Goal: Information Seeking & Learning: Learn about a topic

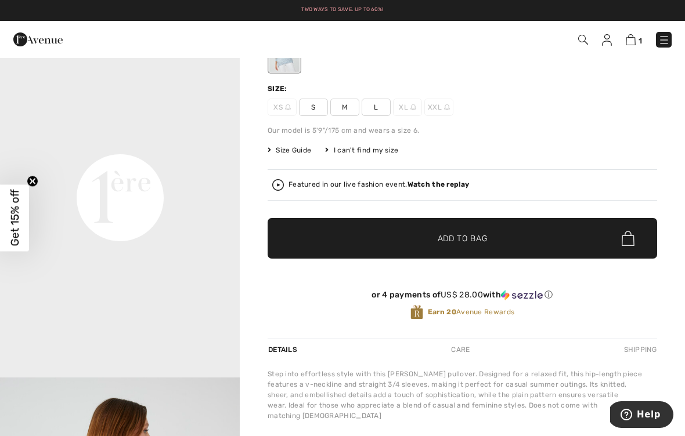
scroll to position [633, 0]
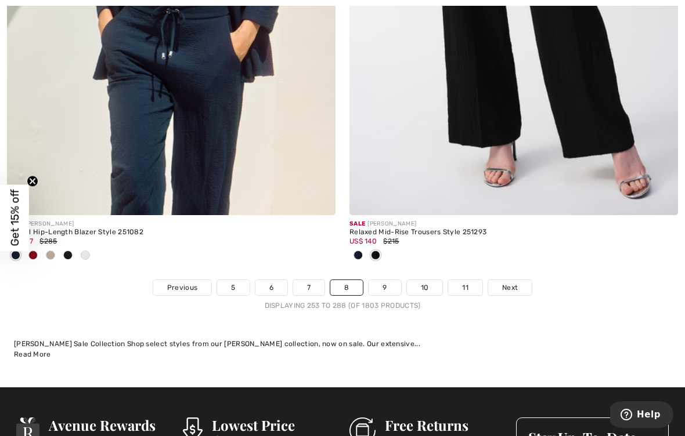
scroll to position [10036, 0]
click at [510, 283] on span "Next" at bounding box center [510, 288] width 16 height 10
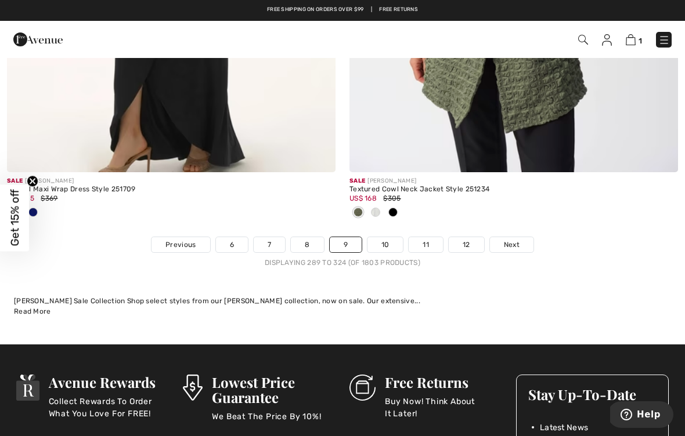
scroll to position [10250, 0]
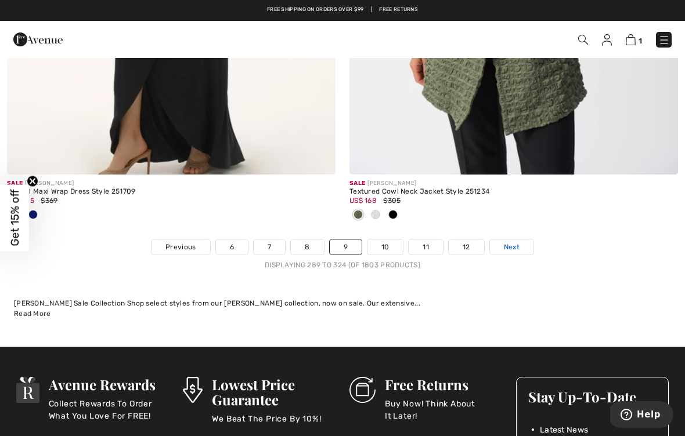
click at [501, 240] on link "Next" at bounding box center [512, 247] width 44 height 15
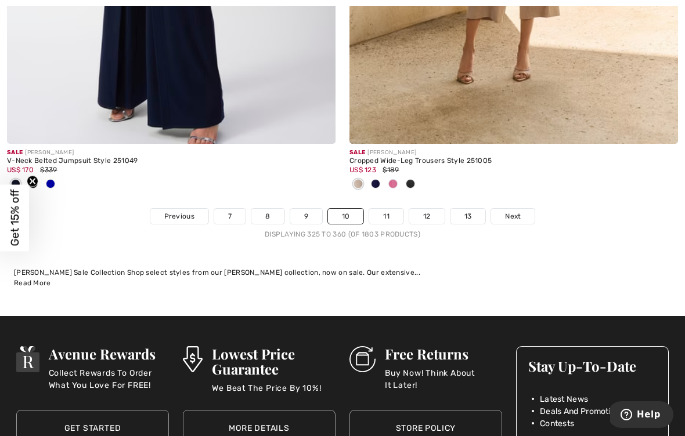
scroll to position [10304, 0]
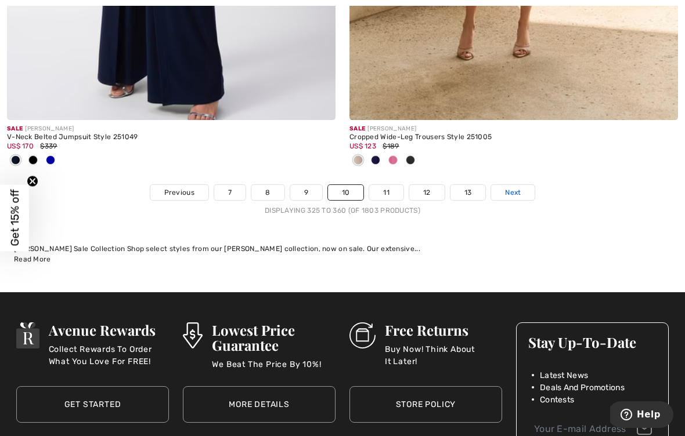
click at [505, 187] on span "Next" at bounding box center [513, 192] width 16 height 10
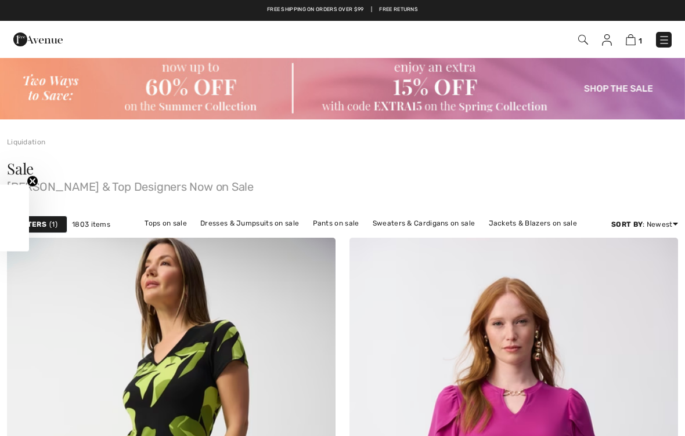
checkbox input "true"
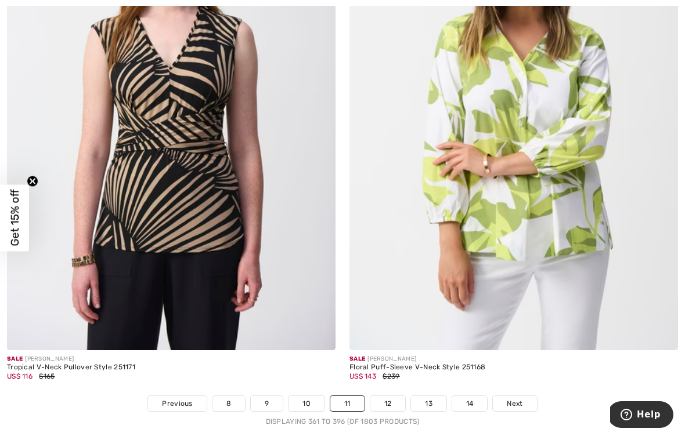
scroll to position [9874, 0]
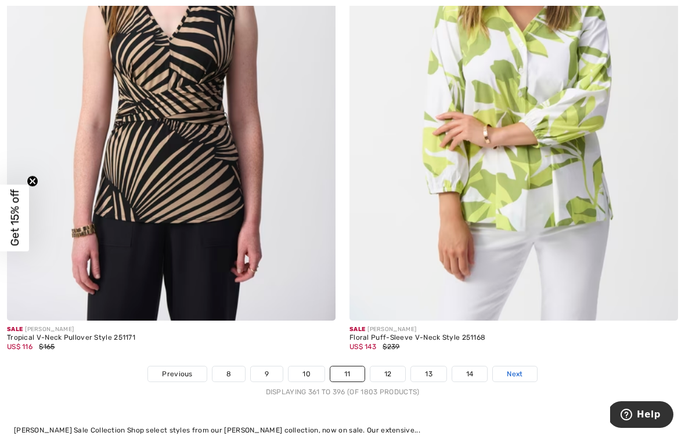
click at [522, 369] on span "Next" at bounding box center [514, 374] width 16 height 10
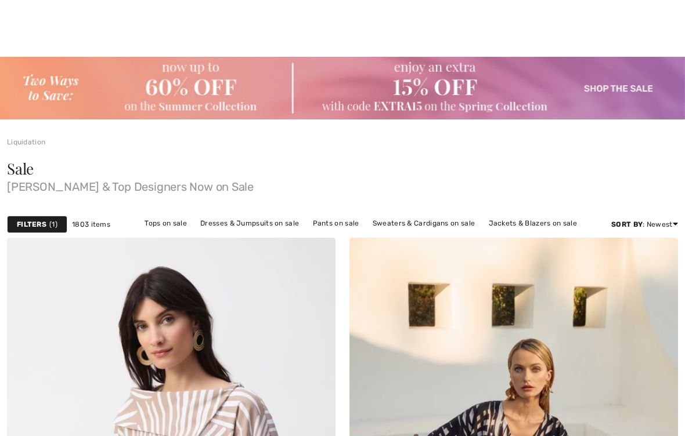
checkbox input "true"
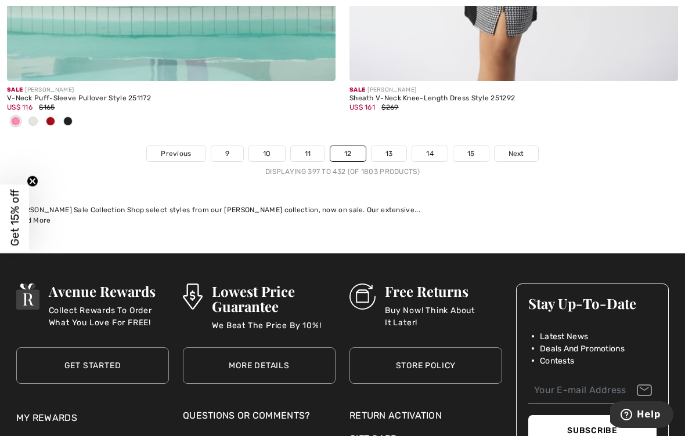
scroll to position [10192, 0]
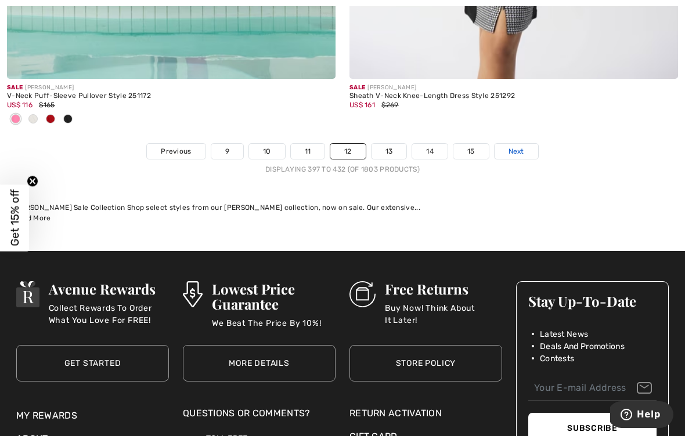
click at [512, 144] on link "Next" at bounding box center [516, 151] width 44 height 15
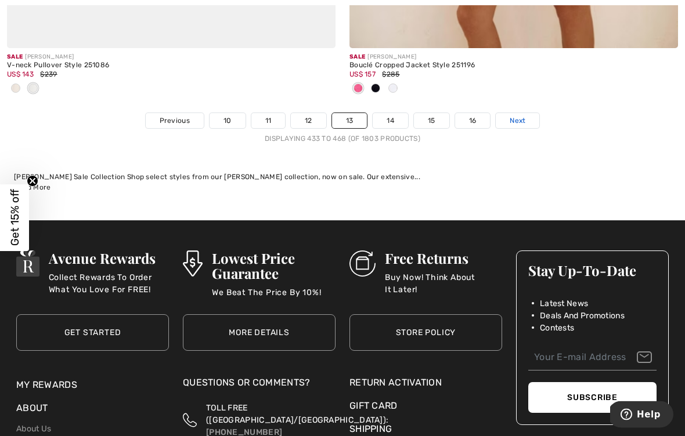
scroll to position [10261, 0]
click at [520, 118] on link "Next" at bounding box center [517, 120] width 44 height 15
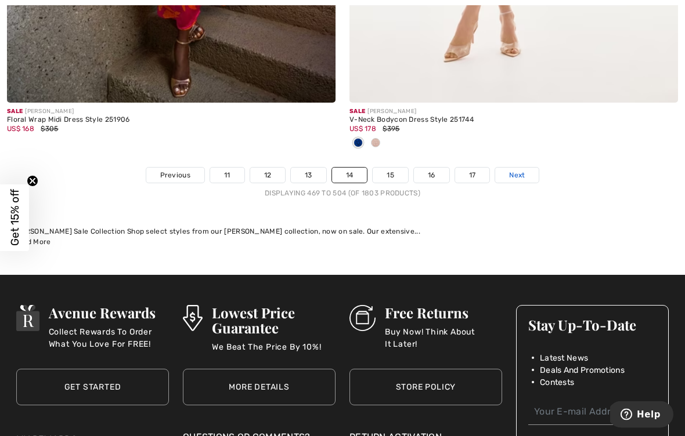
scroll to position [10283, 0]
click at [511, 172] on span "Next" at bounding box center [517, 175] width 16 height 10
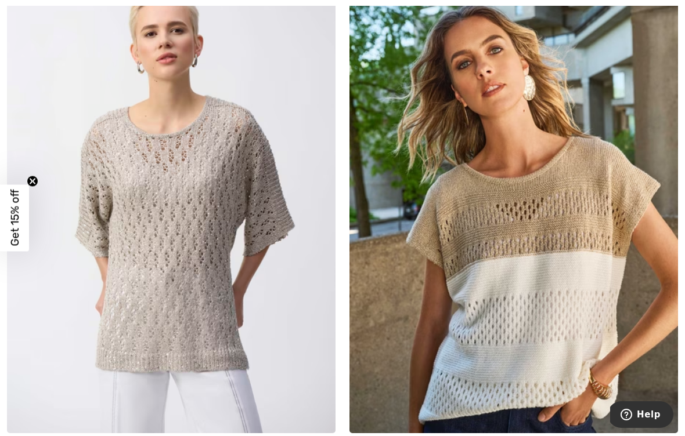
scroll to position [7589, 0]
click at [164, 310] on img at bounding box center [171, 186] width 328 height 493
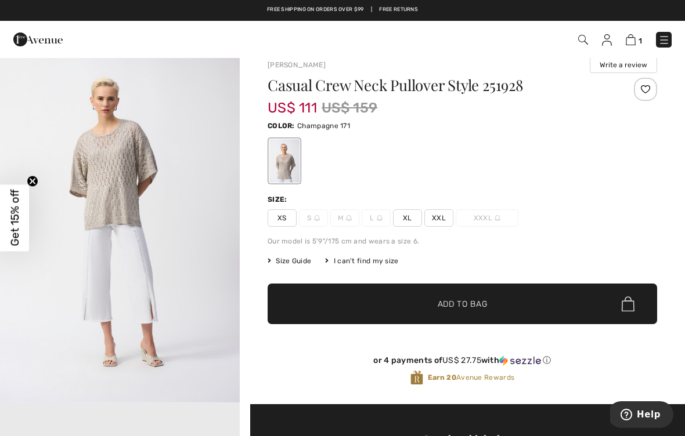
scroll to position [1472, 0]
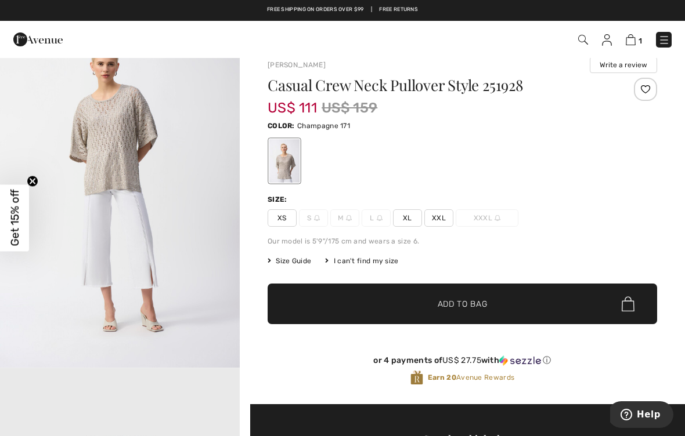
click at [128, 244] on img "4 / 7" at bounding box center [120, 188] width 240 height 359
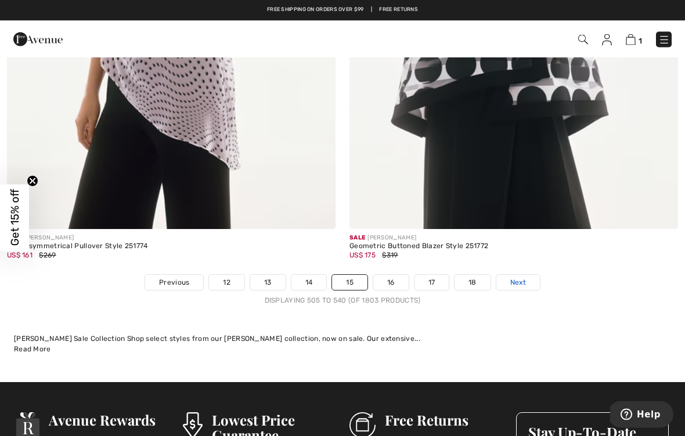
scroll to position [9965, 0]
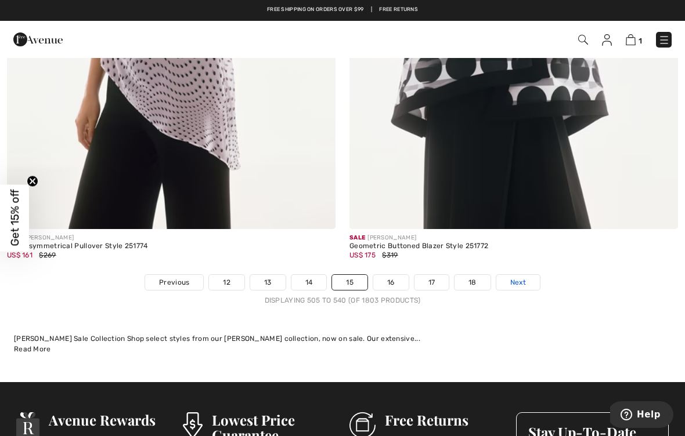
click at [517, 277] on span "Next" at bounding box center [518, 282] width 16 height 10
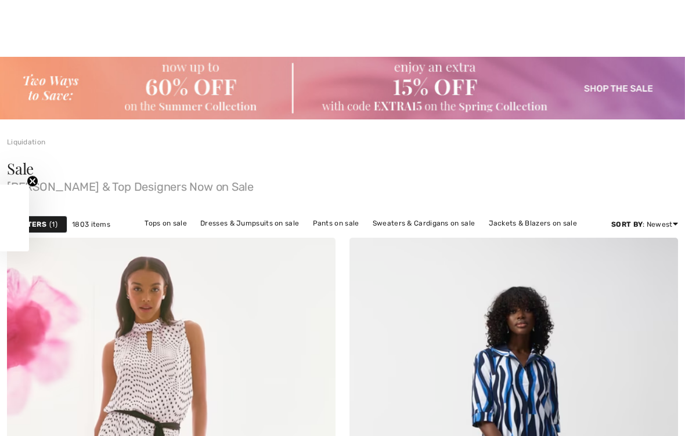
checkbox input "true"
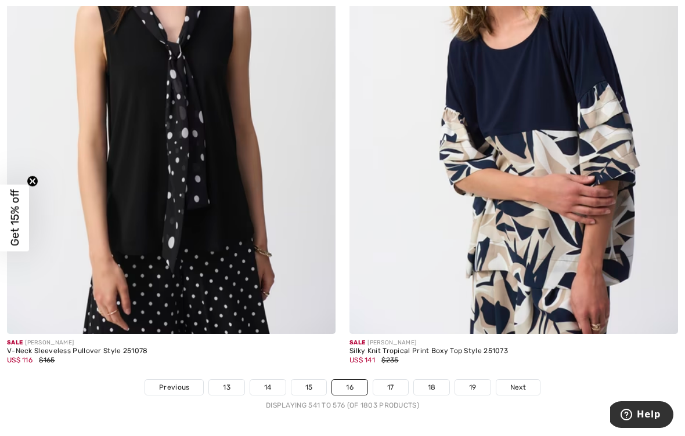
scroll to position [9823, 0]
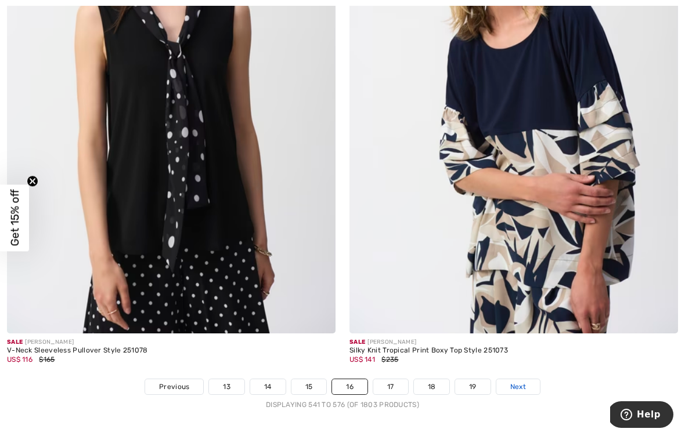
click at [516, 382] on span "Next" at bounding box center [518, 387] width 16 height 10
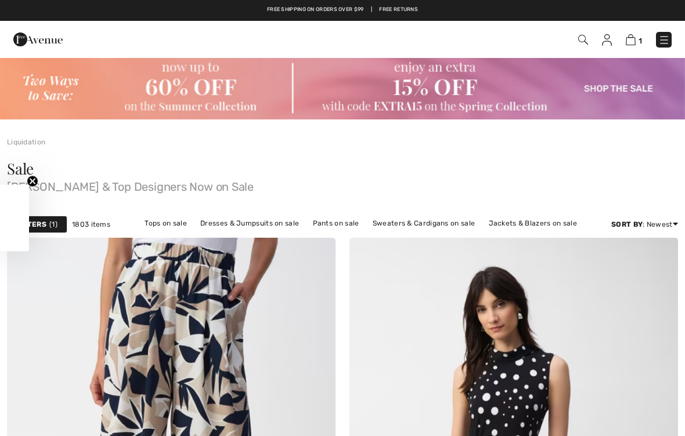
checkbox input "true"
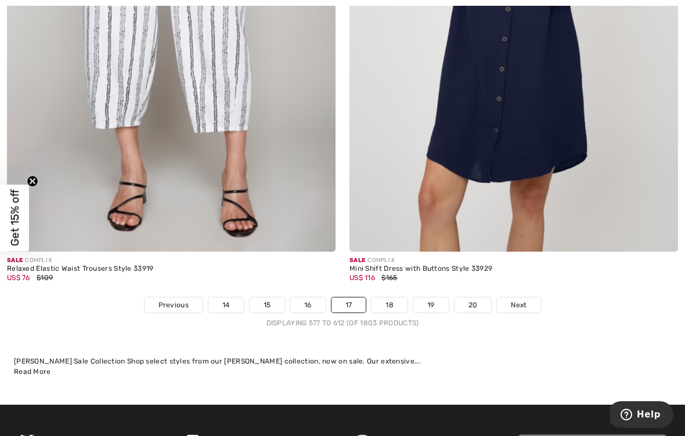
scroll to position [10022, 0]
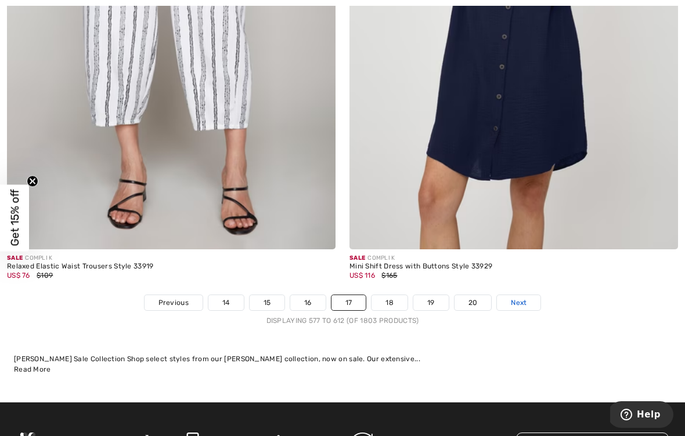
click at [520, 298] on span "Next" at bounding box center [519, 303] width 16 height 10
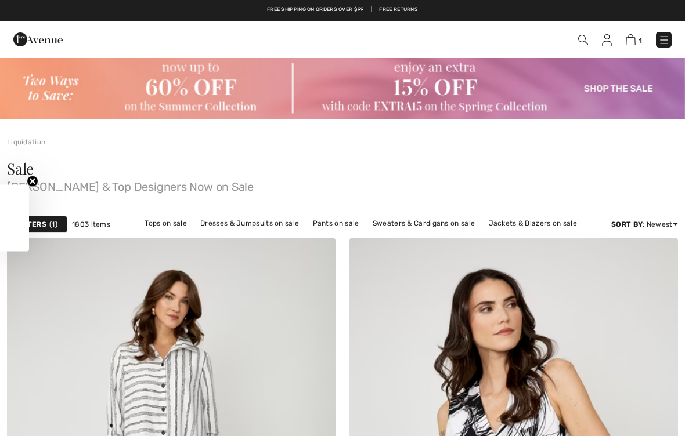
checkbox input "true"
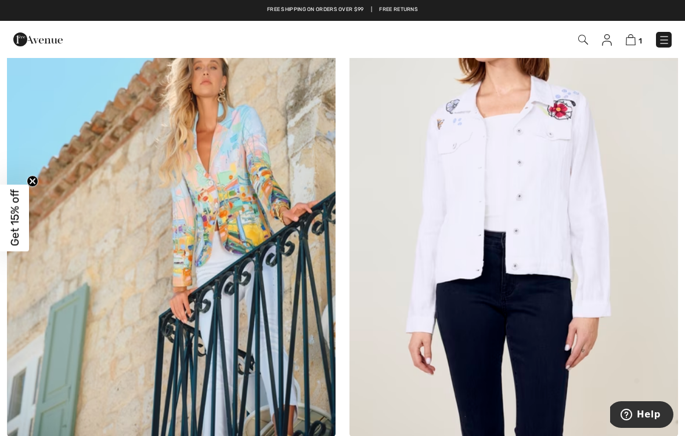
scroll to position [1389, 0]
click at [248, 241] on img at bounding box center [171, 191] width 328 height 493
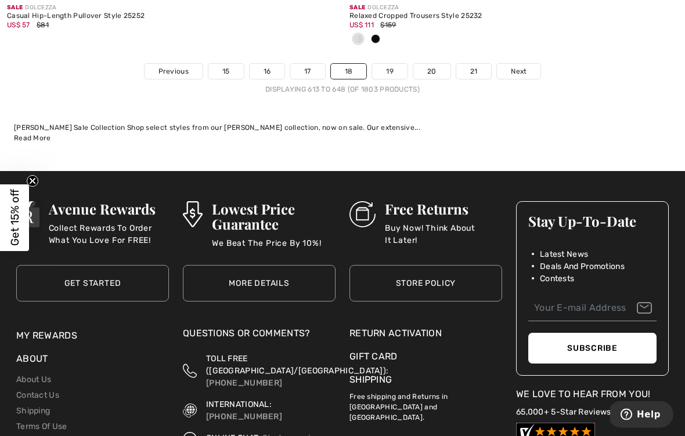
scroll to position [10177, 0]
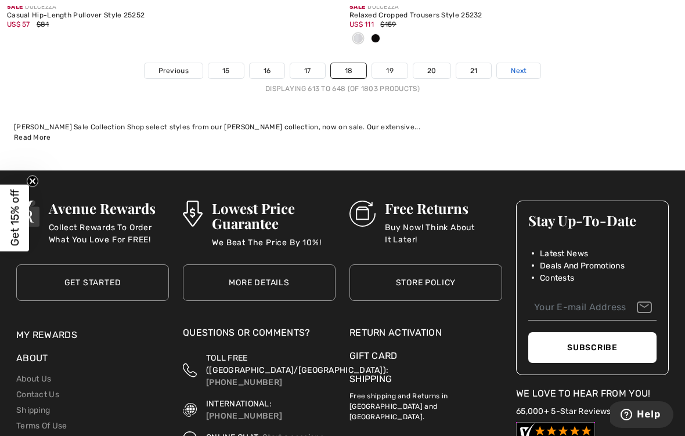
click at [528, 64] on link "Next" at bounding box center [519, 70] width 44 height 15
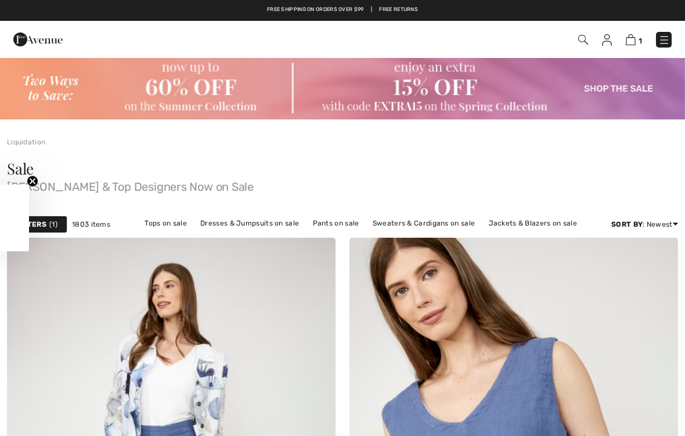
checkbox input "true"
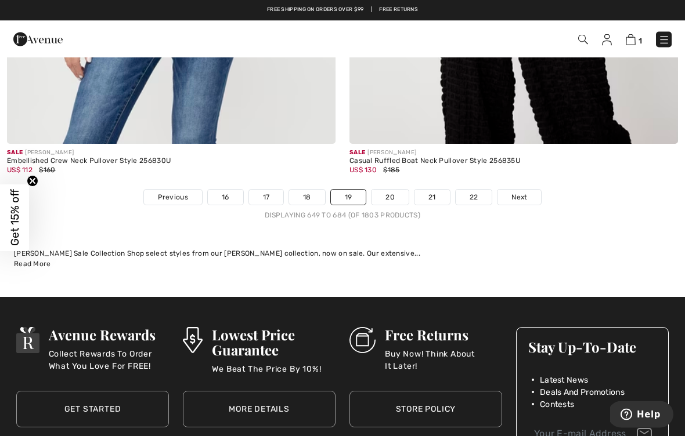
scroll to position [9993, 0]
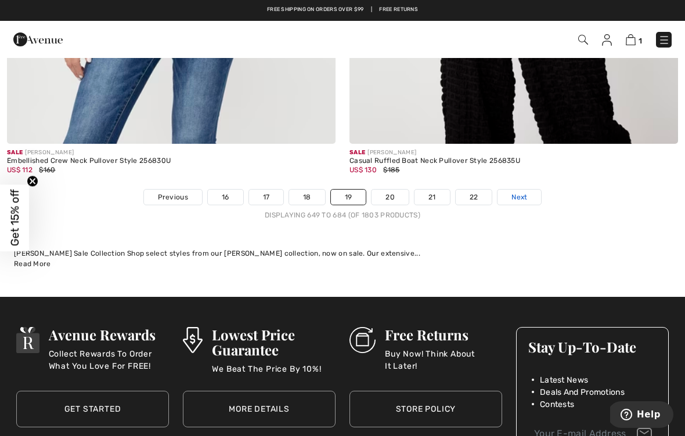
click at [523, 192] on span "Next" at bounding box center [519, 197] width 16 height 10
click at [530, 190] on link "Next" at bounding box center [519, 197] width 44 height 15
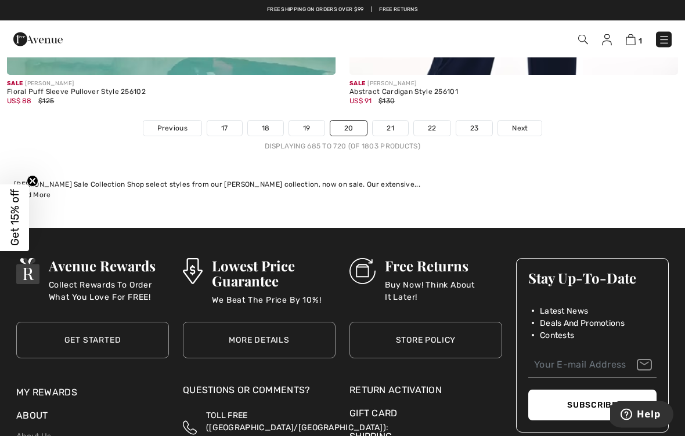
scroll to position [10139, 0]
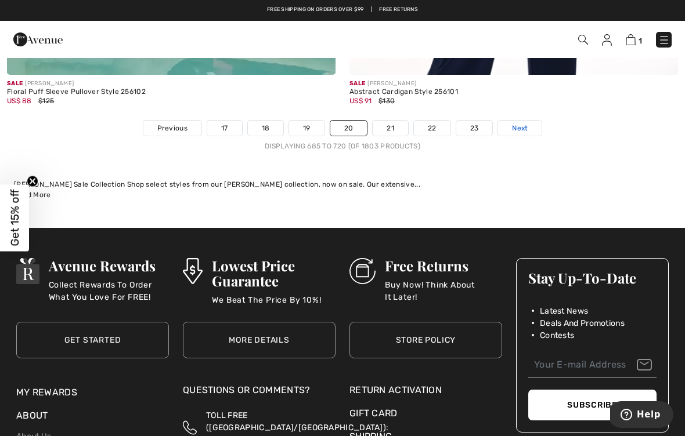
click at [520, 123] on span "Next" at bounding box center [520, 128] width 16 height 10
click at [517, 123] on span "Next" at bounding box center [520, 128] width 16 height 10
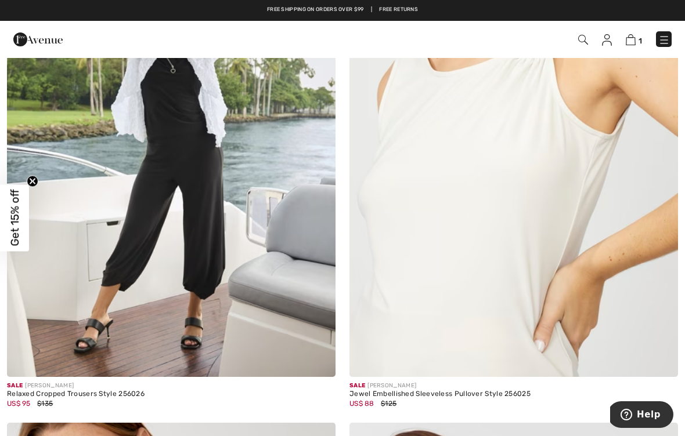
scroll to position [353, 0]
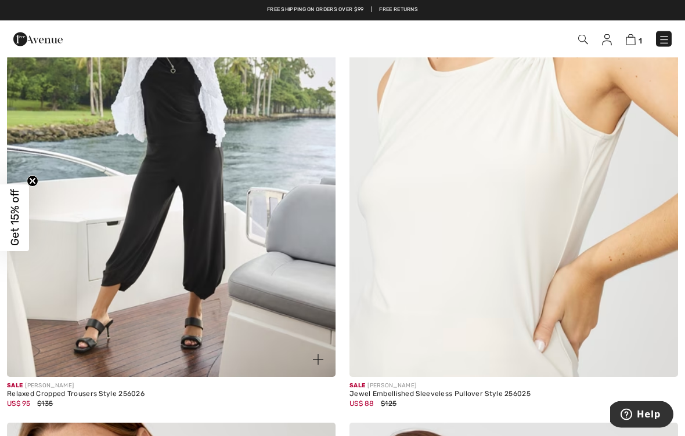
click at [151, 274] on img at bounding box center [171, 131] width 328 height 493
click at [130, 275] on img at bounding box center [171, 131] width 328 height 493
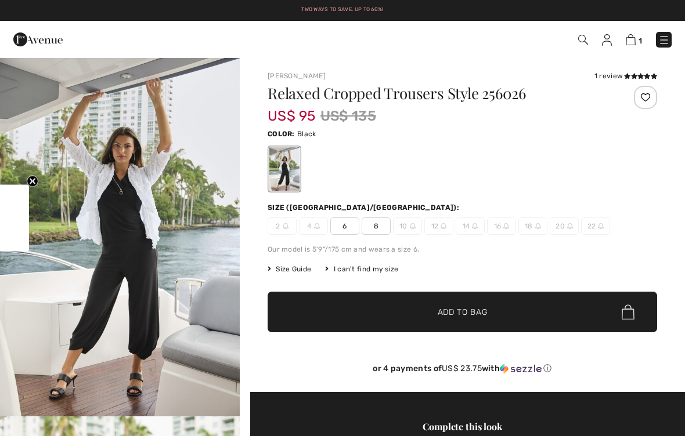
checkbox input "true"
click at [208, 289] on img "1 / 2" at bounding box center [120, 237] width 240 height 360
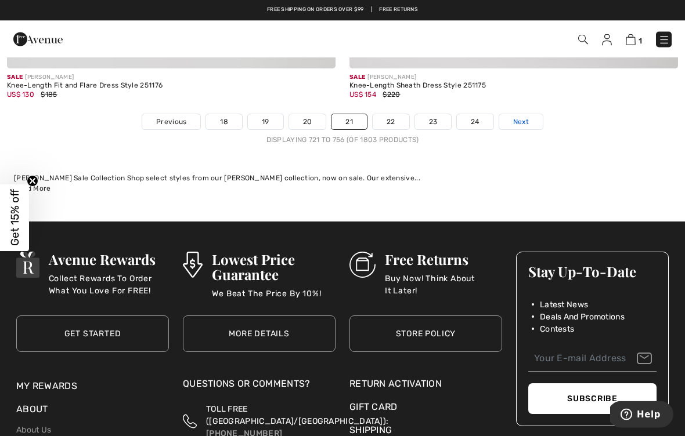
scroll to position [10145, 0]
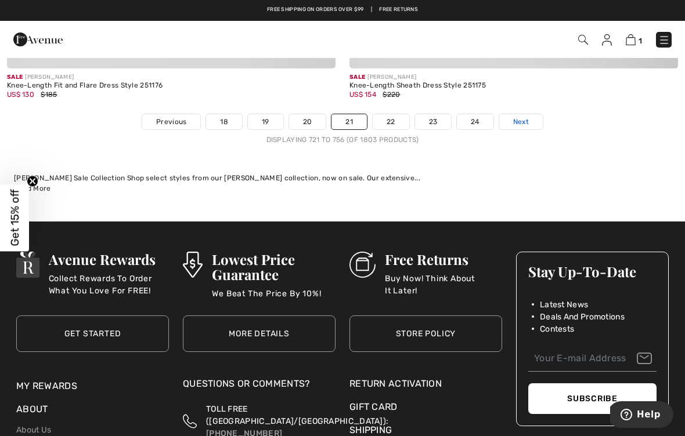
click at [517, 117] on span "Next" at bounding box center [521, 122] width 16 height 10
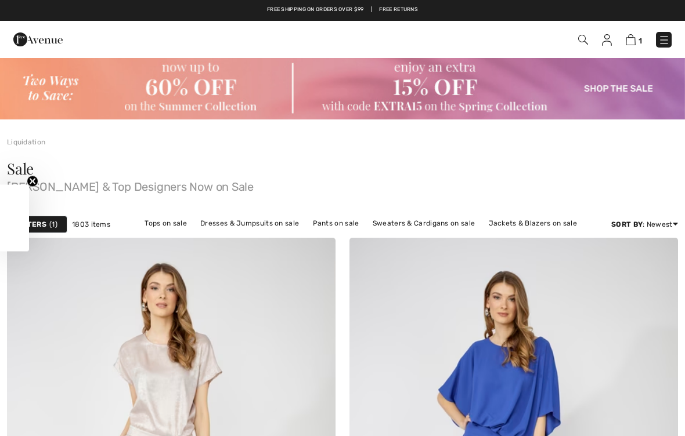
checkbox input "true"
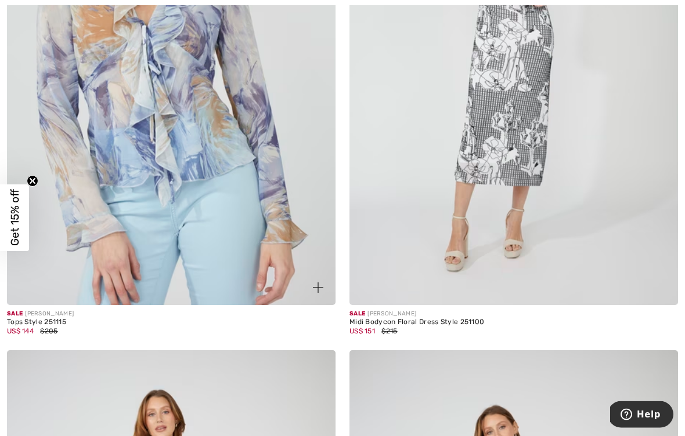
scroll to position [2040, 0]
click at [237, 160] on img at bounding box center [171, 59] width 328 height 493
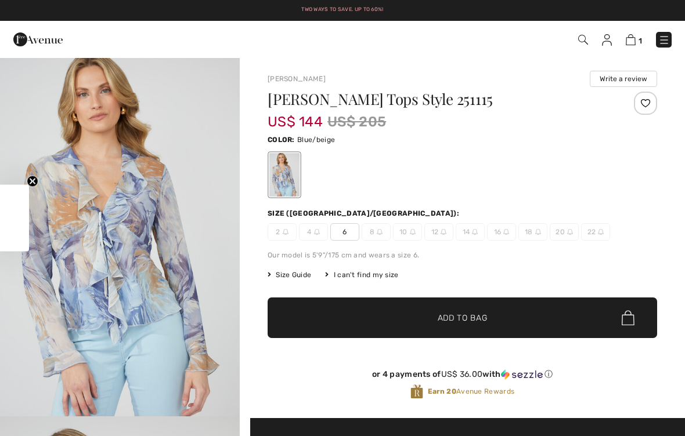
checkbox input "true"
click at [160, 295] on img "1 / 4" at bounding box center [120, 237] width 240 height 360
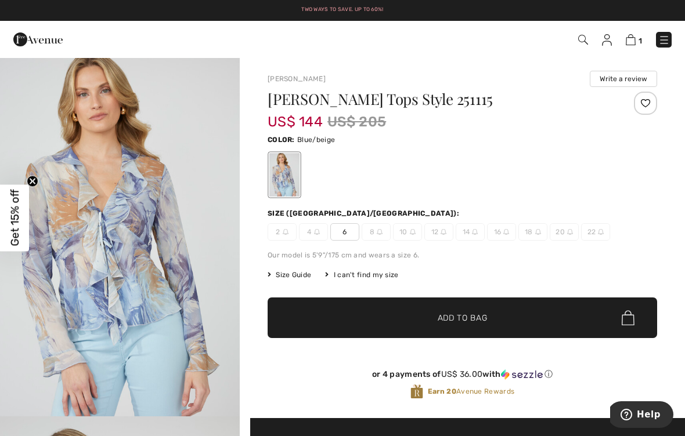
click at [281, 279] on span "Size Guide" at bounding box center [289, 275] width 44 height 10
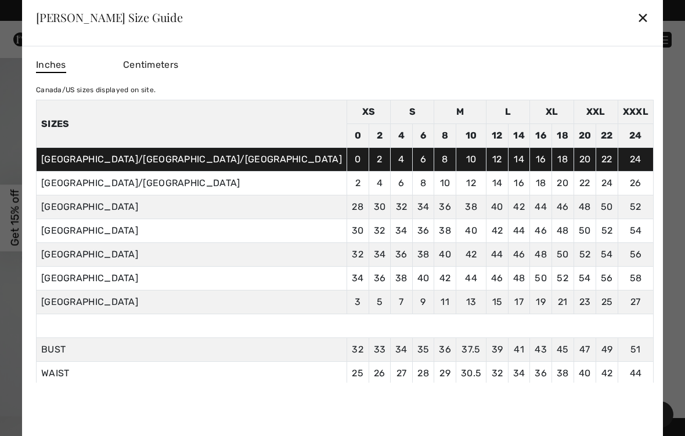
click at [636, 21] on div "✕" at bounding box center [642, 17] width 12 height 24
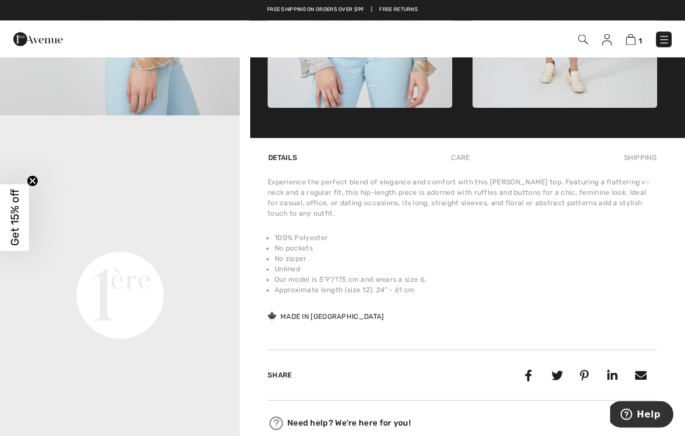
scroll to position [661, 0]
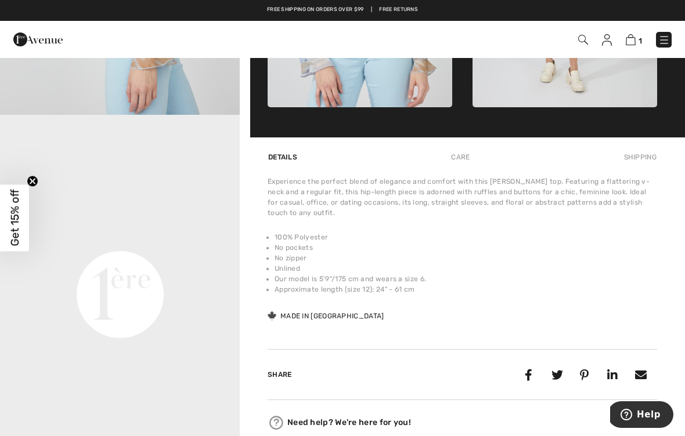
click at [163, 235] on video "Your browser does not support the video tag." at bounding box center [120, 175] width 240 height 120
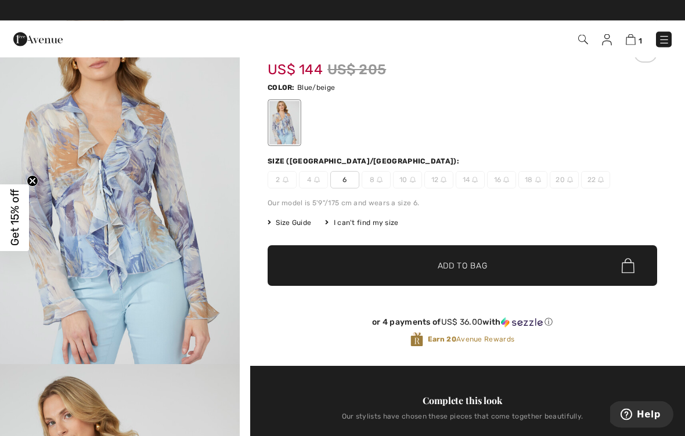
scroll to position [0, 0]
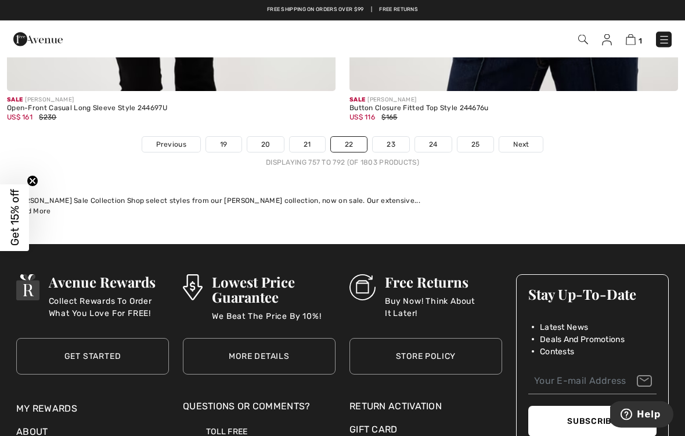
scroll to position [10151, 0]
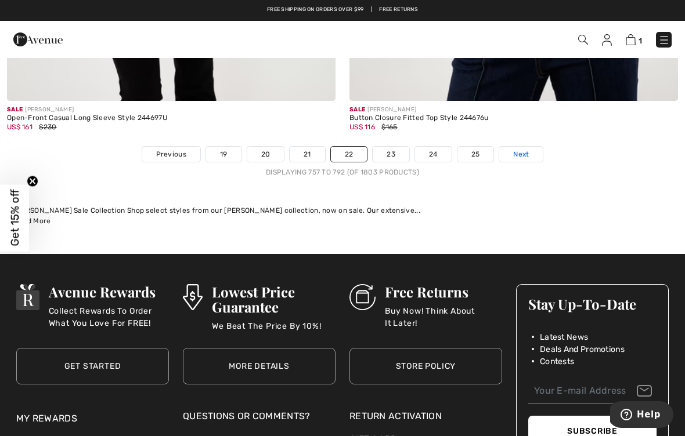
click at [513, 147] on link "Next" at bounding box center [521, 154] width 44 height 15
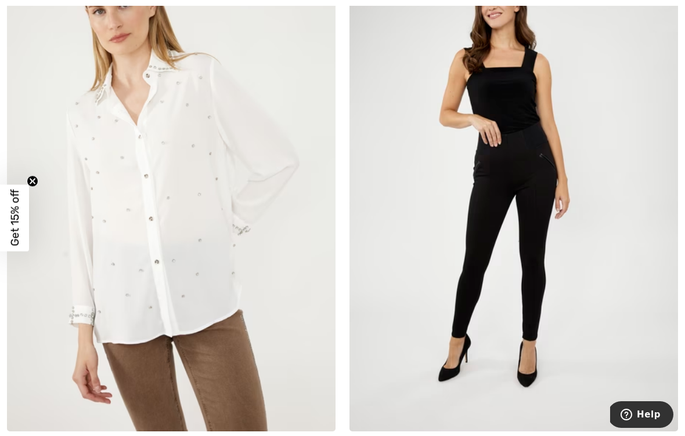
scroll to position [305, 0]
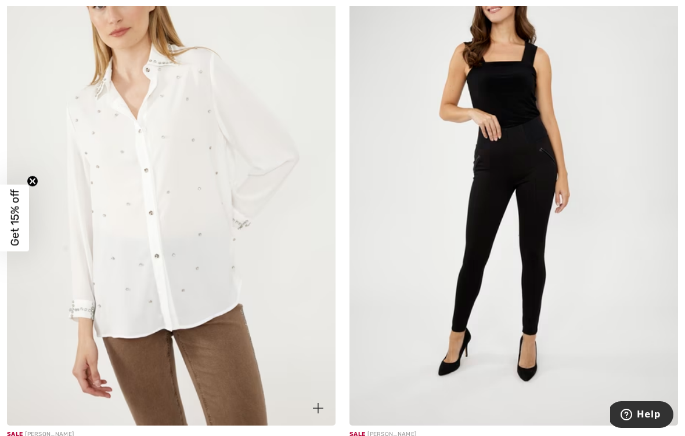
click at [208, 242] on img at bounding box center [171, 179] width 328 height 493
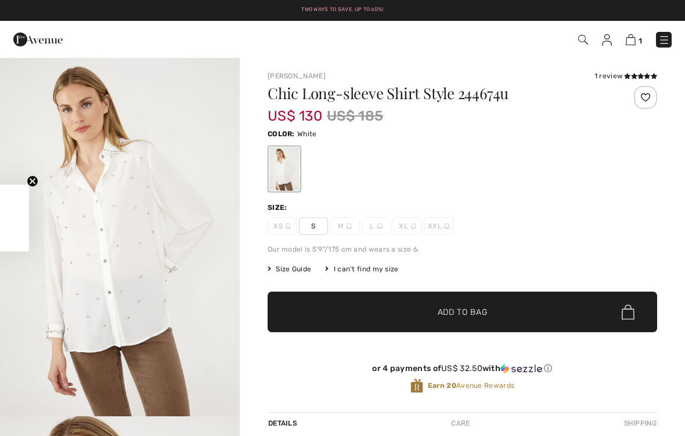
checkbox input "true"
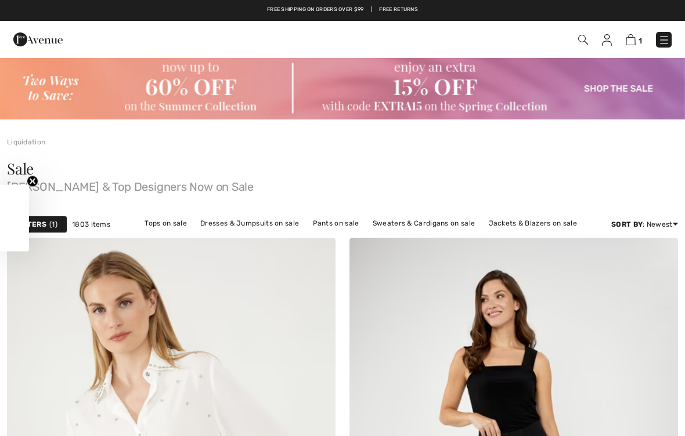
checkbox input "true"
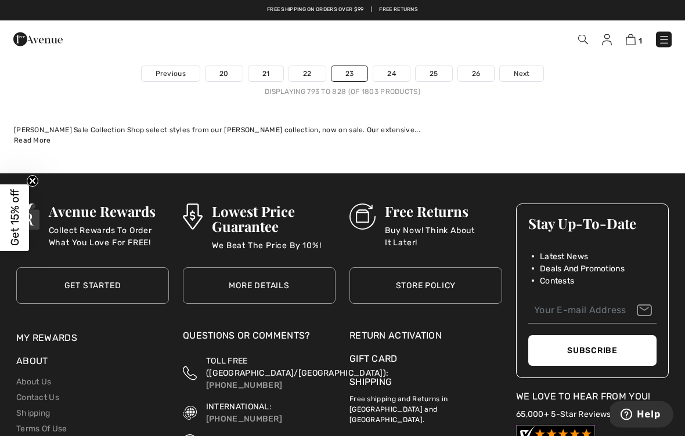
scroll to position [10153, 0]
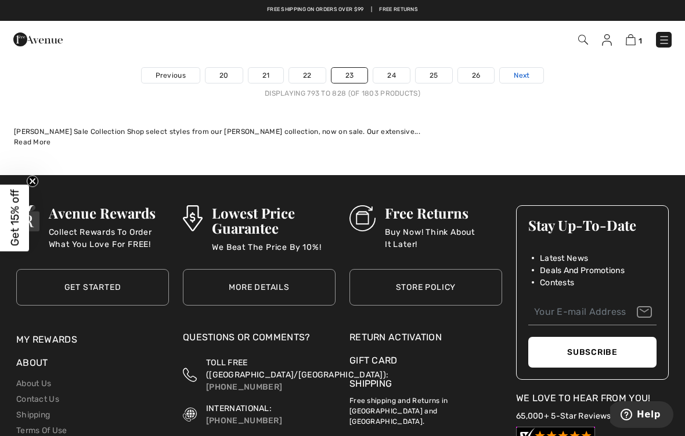
click at [519, 70] on span "Next" at bounding box center [521, 75] width 16 height 10
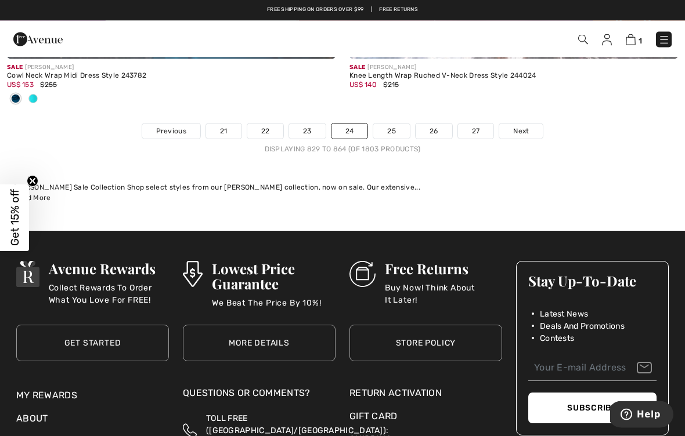
scroll to position [10078, 0]
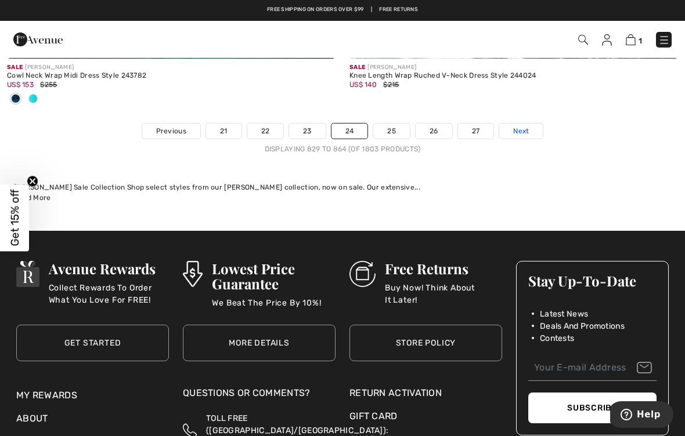
click at [519, 126] on span "Next" at bounding box center [521, 131] width 16 height 10
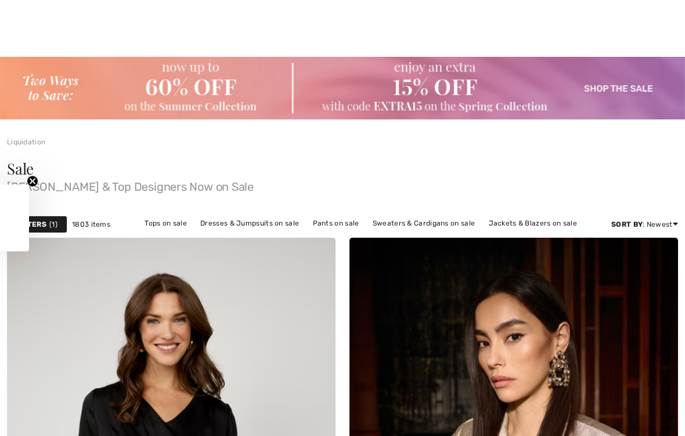
checkbox input "true"
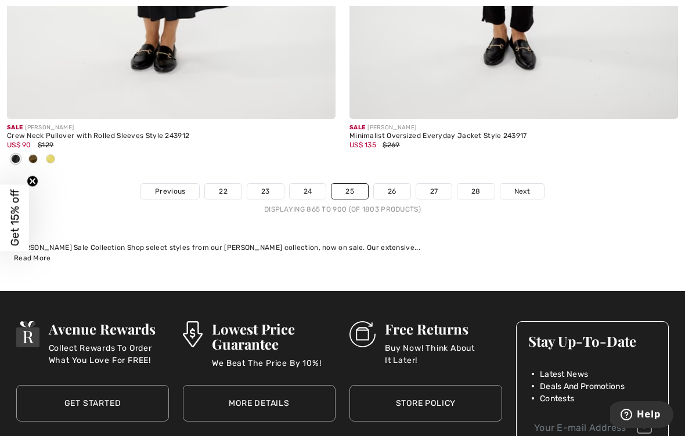
scroll to position [10172, 0]
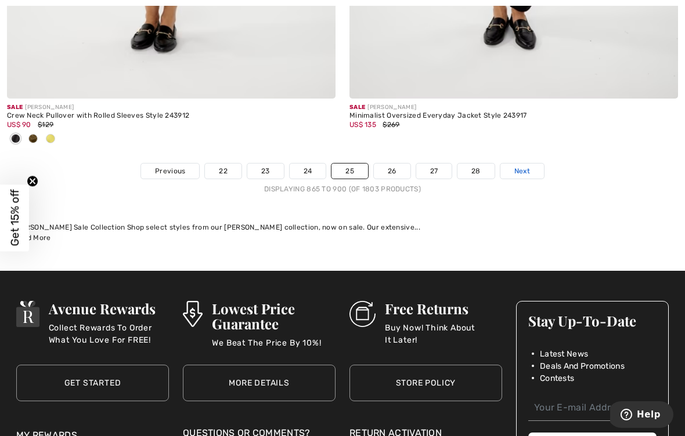
click at [516, 166] on span "Next" at bounding box center [522, 171] width 16 height 10
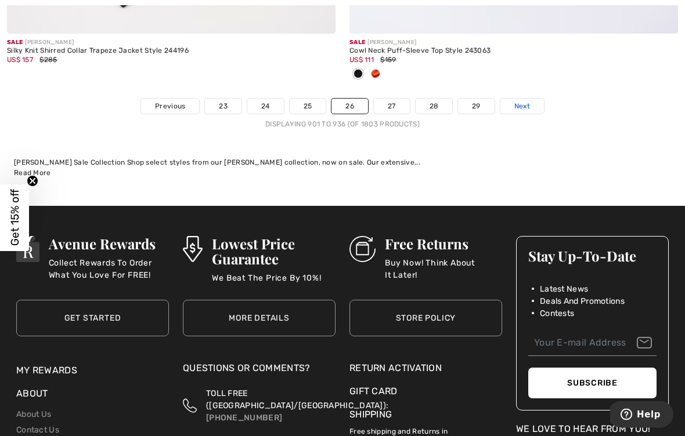
scroll to position [10237, 0]
click at [523, 101] on span "Next" at bounding box center [522, 106] width 16 height 10
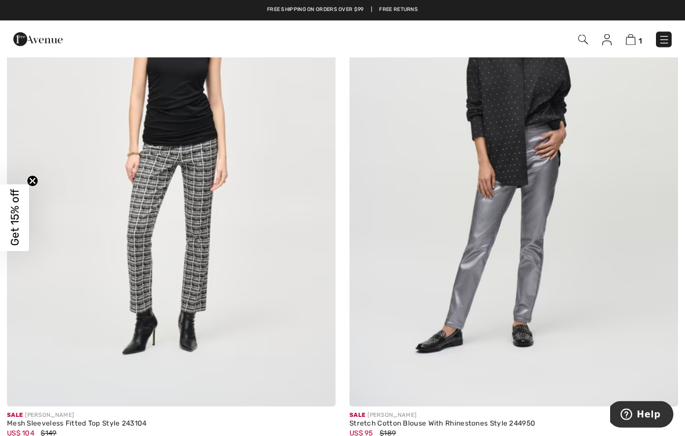
scroll to position [263, 0]
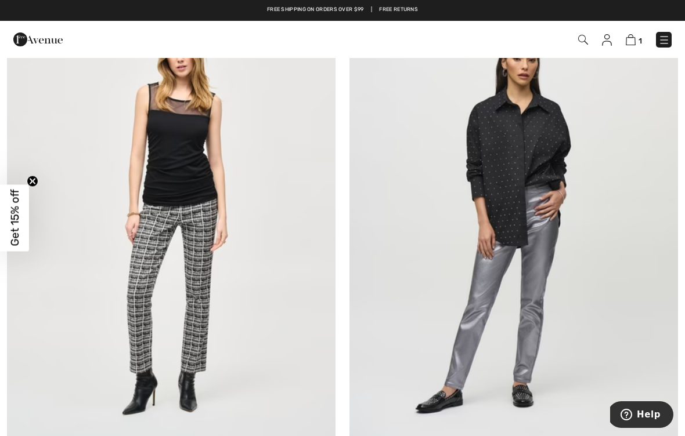
click at [509, 249] on img at bounding box center [513, 220] width 328 height 493
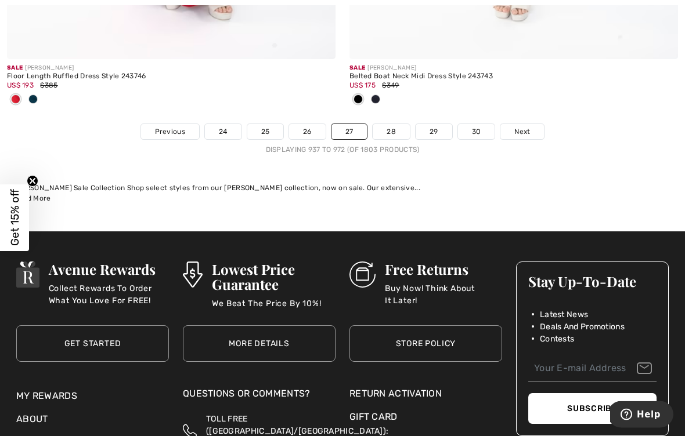
scroll to position [10331, 0]
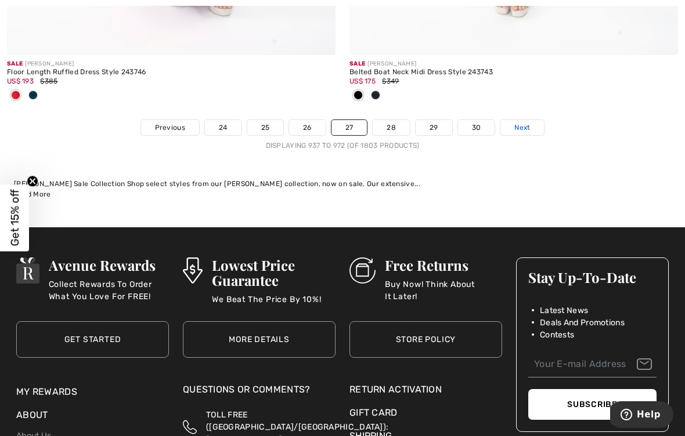
click at [519, 126] on link "Next" at bounding box center [522, 127] width 44 height 15
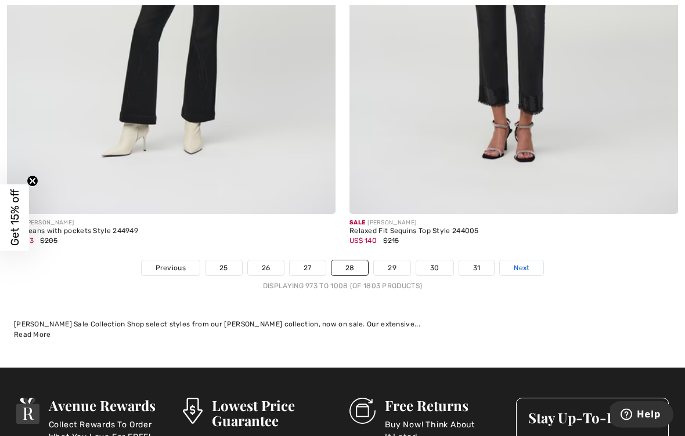
scroll to position [10031, 0]
click at [518, 263] on span "Next" at bounding box center [521, 268] width 16 height 10
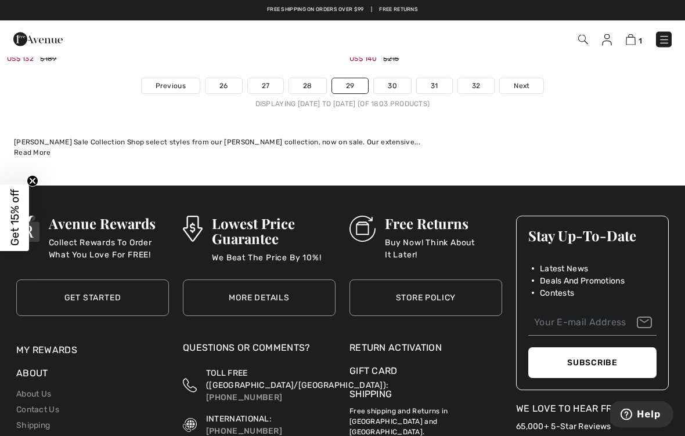
scroll to position [10180, 0]
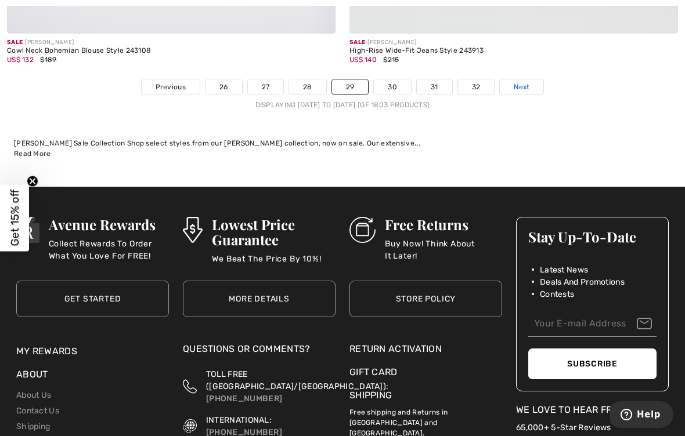
click at [522, 82] on span "Next" at bounding box center [521, 87] width 16 height 10
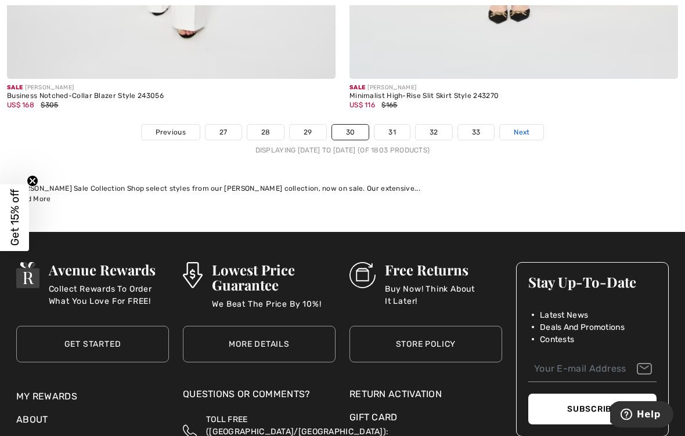
scroll to position [10154, 0]
click at [518, 130] on link "Next" at bounding box center [521, 132] width 44 height 15
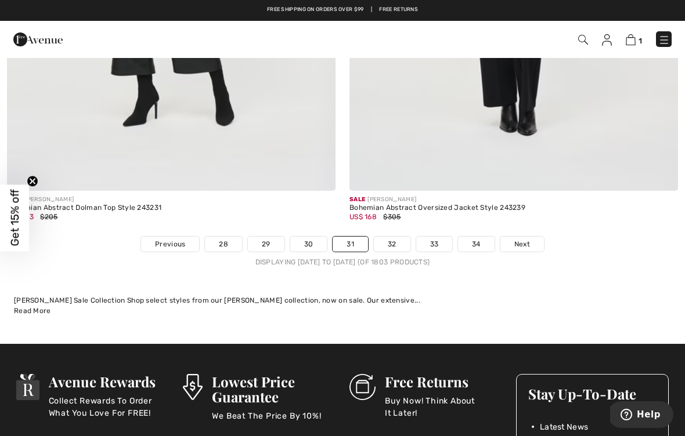
scroll to position [9998, 0]
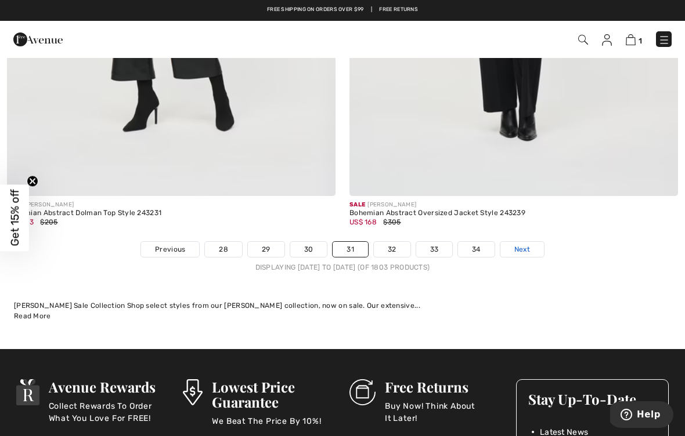
click at [517, 244] on span "Next" at bounding box center [522, 249] width 16 height 10
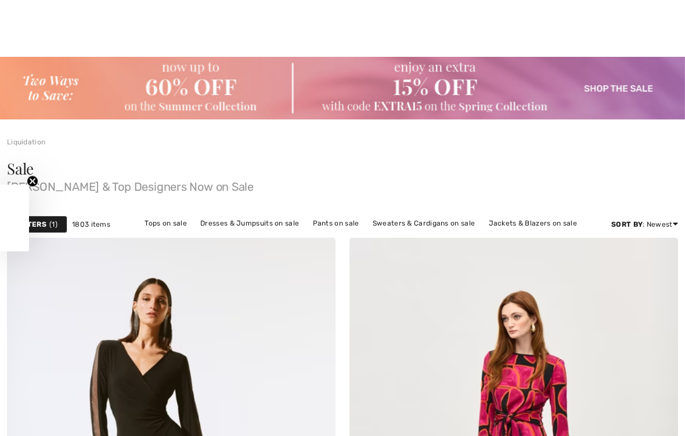
checkbox input "true"
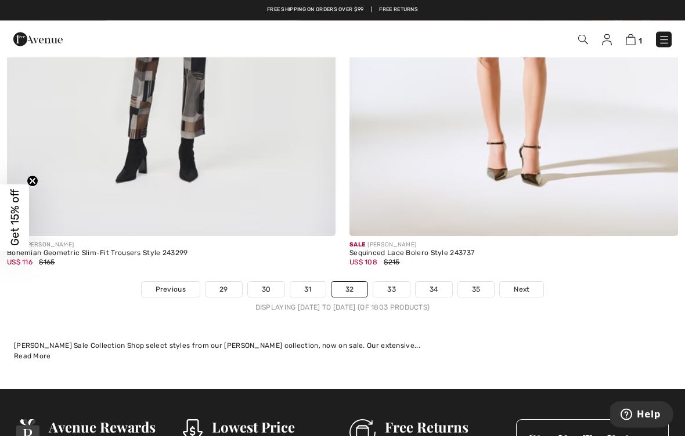
scroll to position [9939, 0]
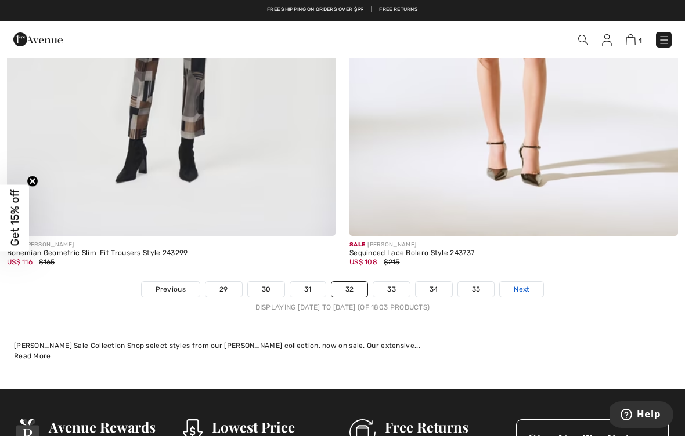
click at [522, 284] on span "Next" at bounding box center [521, 289] width 16 height 10
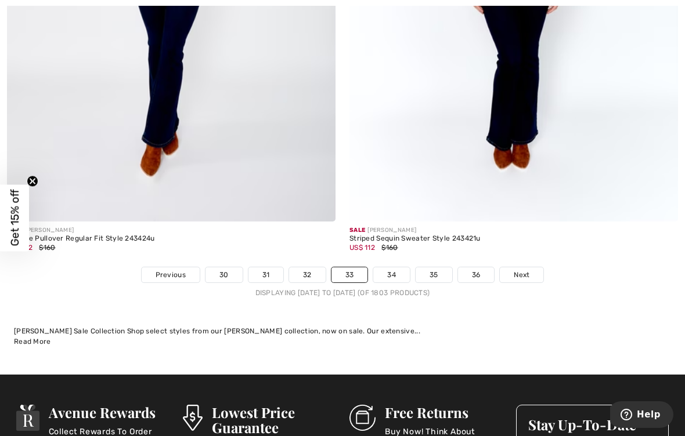
scroll to position [10006, 0]
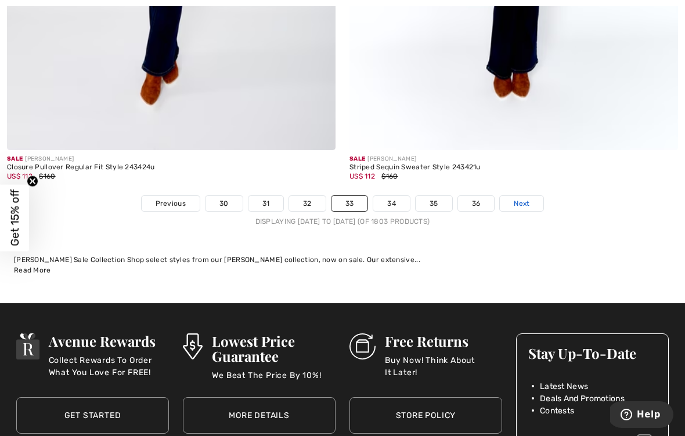
click at [521, 200] on span "Next" at bounding box center [521, 203] width 16 height 10
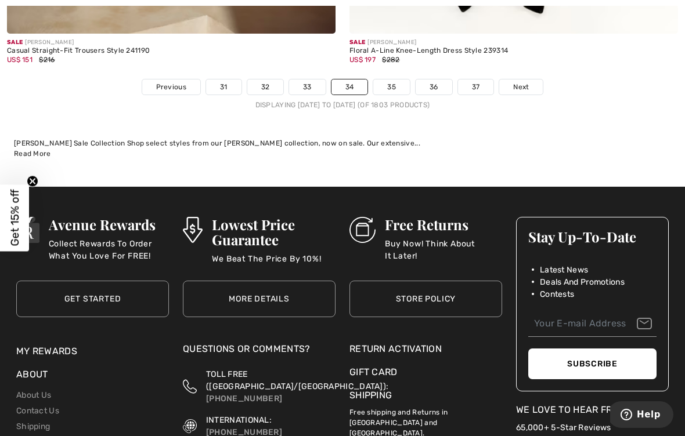
scroll to position [10116, 0]
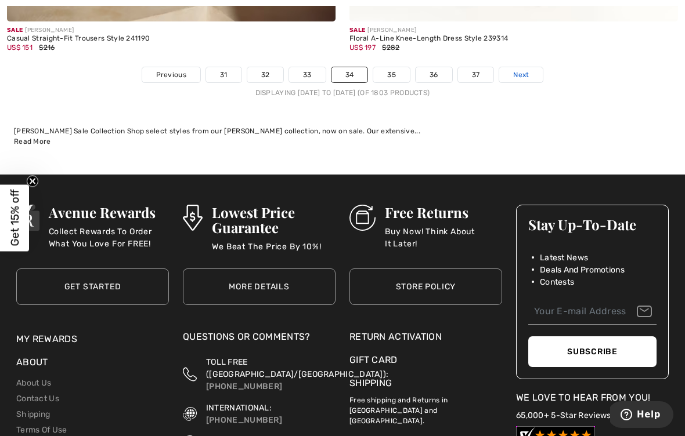
click at [523, 71] on span "Next" at bounding box center [521, 75] width 16 height 10
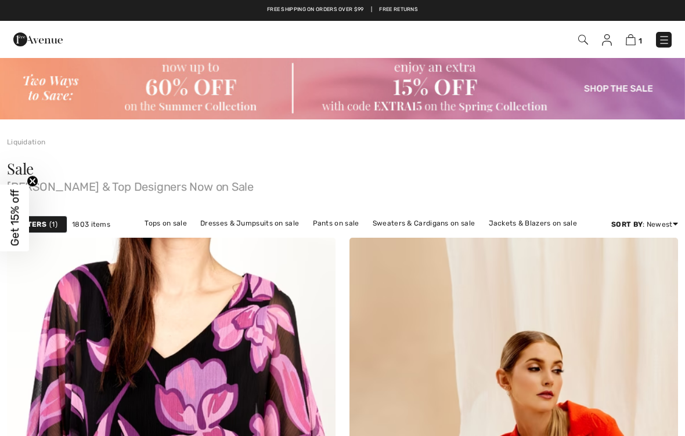
checkbox input "true"
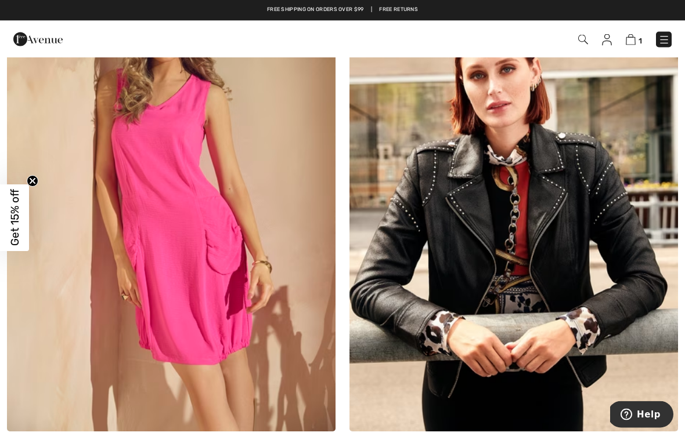
scroll to position [7014, 0]
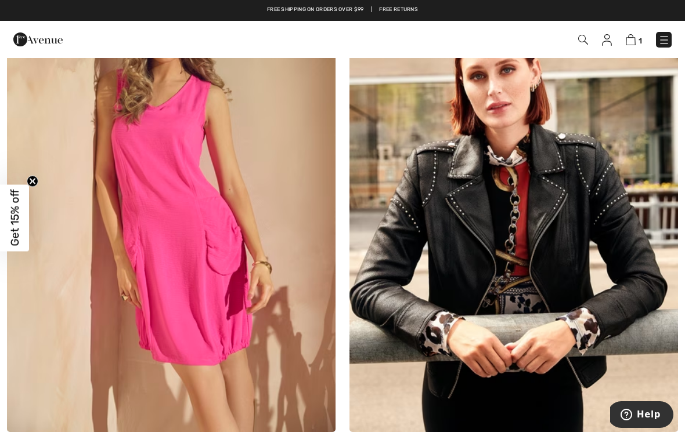
click at [539, 288] on img at bounding box center [513, 186] width 328 height 493
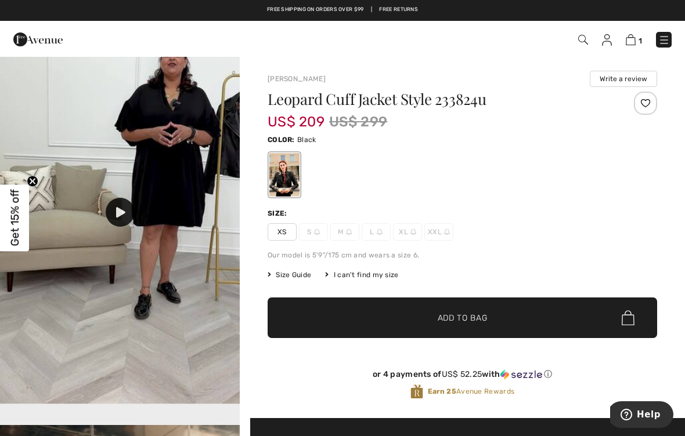
scroll to position [1135, 0]
click at [122, 227] on div at bounding box center [120, 212] width 29 height 29
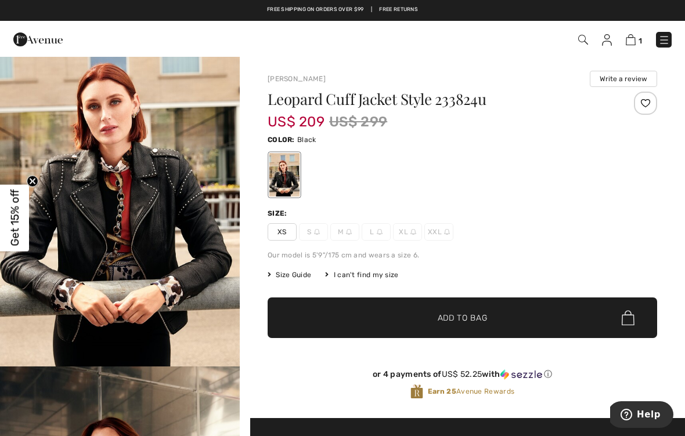
scroll to position [0, 0]
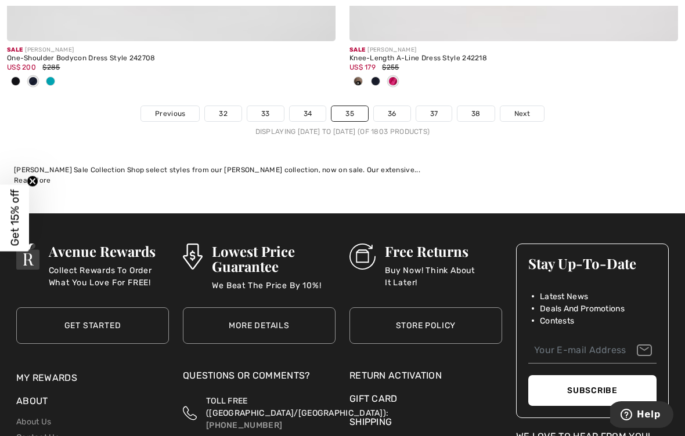
scroll to position [10244, 0]
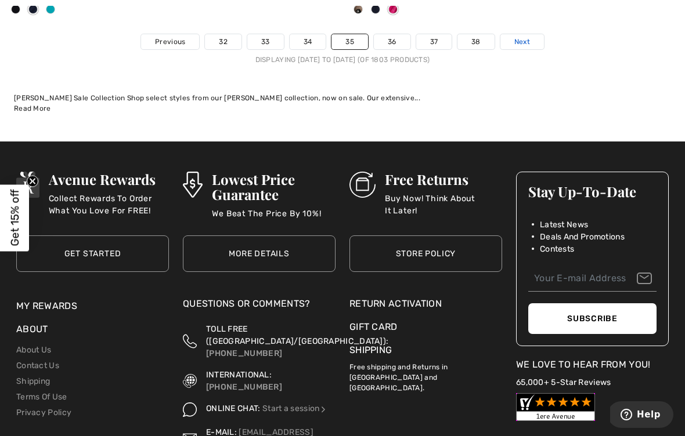
click at [521, 37] on span "Next" at bounding box center [522, 42] width 16 height 10
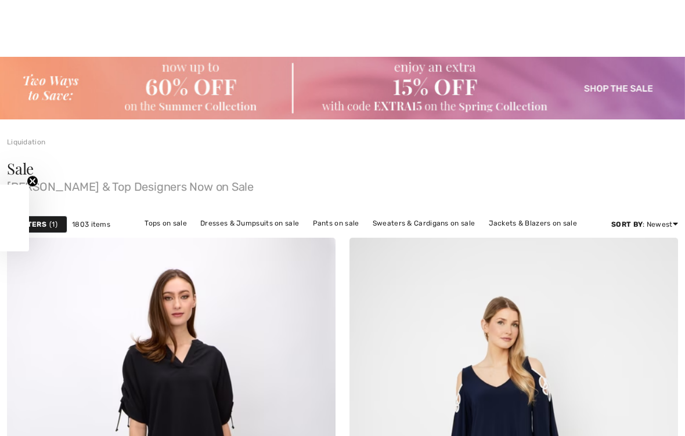
checkbox input "true"
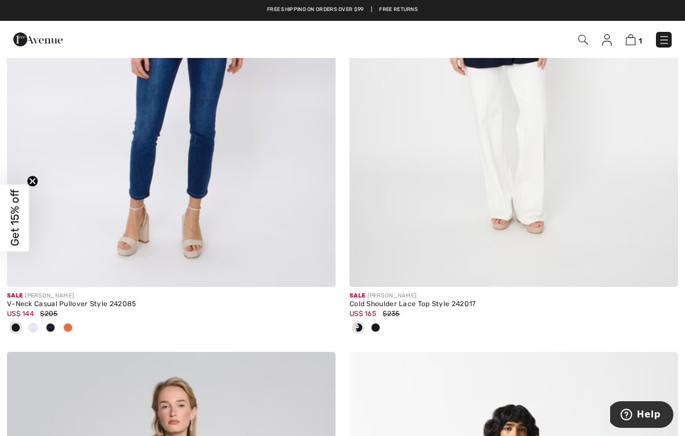
scroll to position [443, 0]
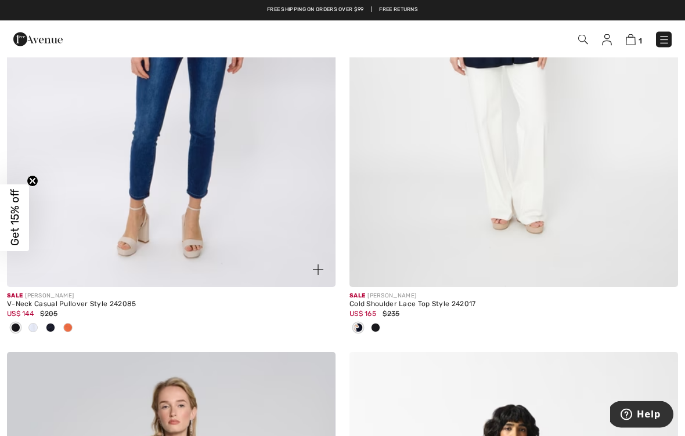
click at [137, 151] on img at bounding box center [171, 41] width 328 height 493
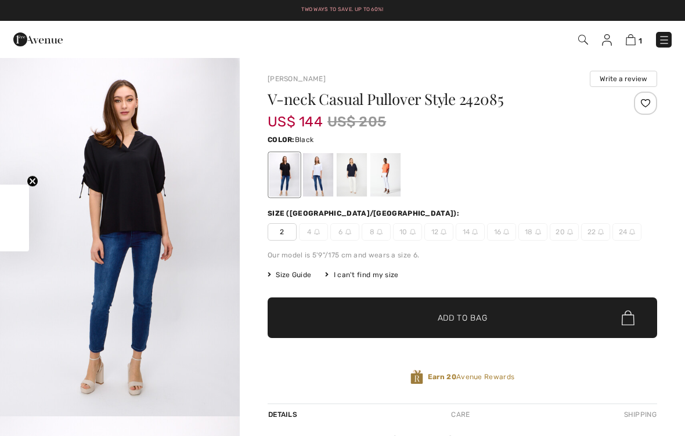
checkbox input "true"
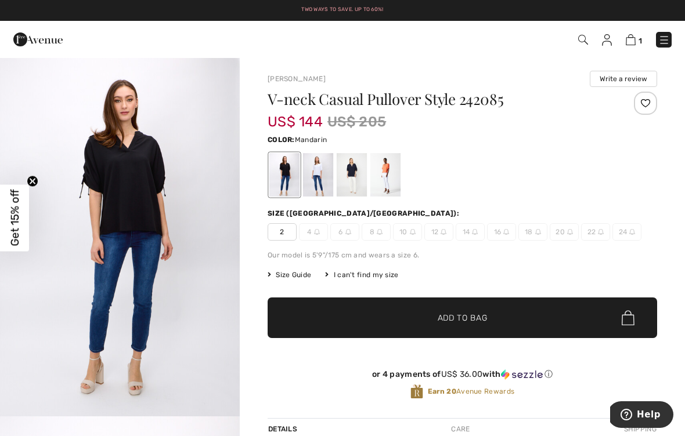
click at [391, 166] on div at bounding box center [385, 175] width 30 height 44
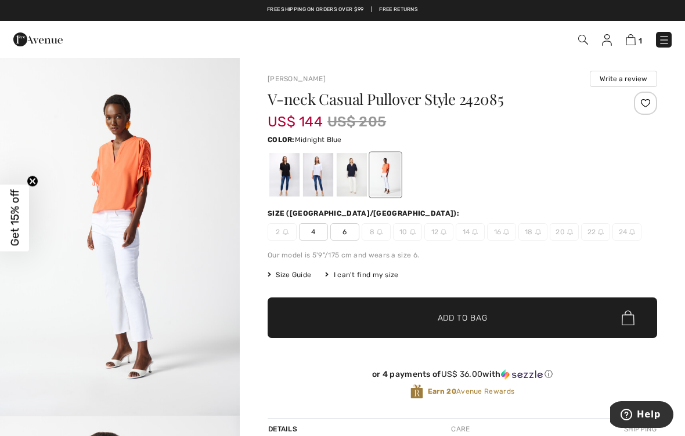
click at [353, 177] on div at bounding box center [351, 175] width 30 height 44
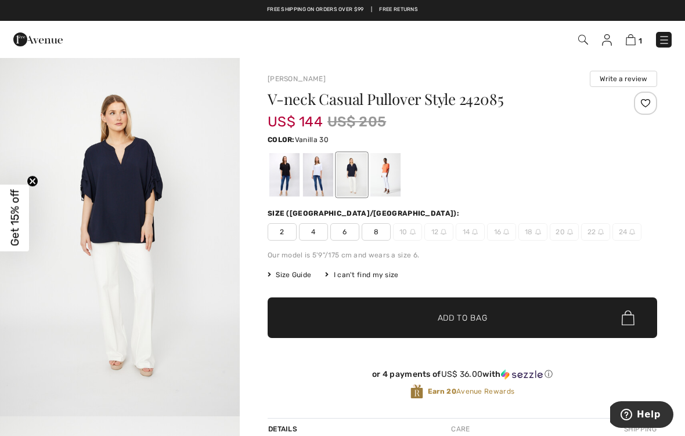
click at [312, 174] on div at bounding box center [318, 175] width 30 height 44
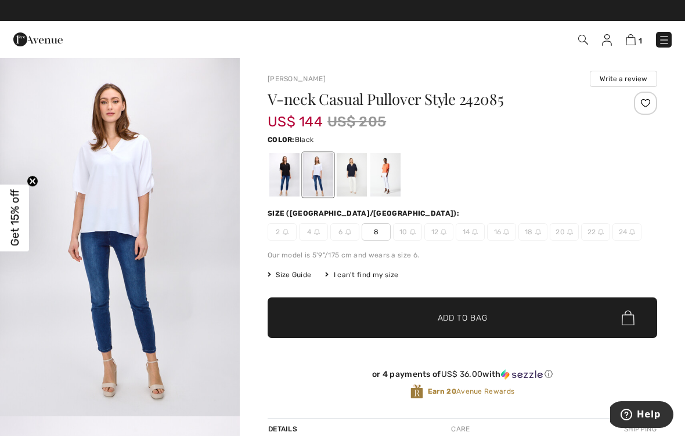
click at [285, 181] on div at bounding box center [284, 175] width 30 height 44
